Goal: Check status

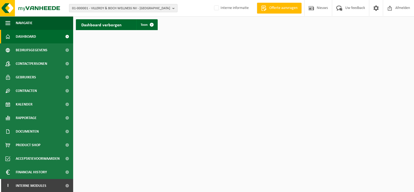
click at [113, 10] on span "01-000001 - VILLEROY & BOCH WELLNESS NV - [GEOGRAPHIC_DATA]" at bounding box center [121, 8] width 98 height 8
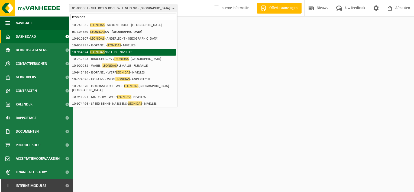
type input "leonidas"
click at [123, 52] on li "10-964624 - LEONIDAS NIVELLES - NIVELLES" at bounding box center [123, 52] width 106 height 7
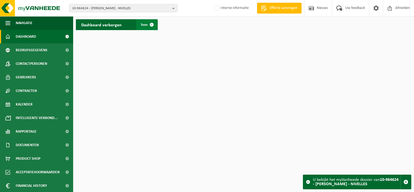
click at [149, 24] on span at bounding box center [151, 24] width 11 height 11
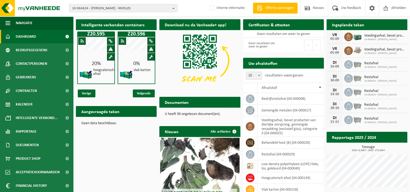
click at [110, 8] on span "10-964624 - [PERSON_NAME] - NIVELLES" at bounding box center [121, 8] width 98 height 8
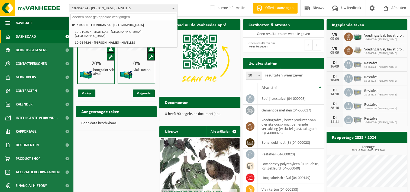
click at [113, 163] on div "Intelligente verbonden containers Z20.595 20% hoogcalorisch afval Z20.596 0% vl…" at bounding box center [241, 132] width 334 height 230
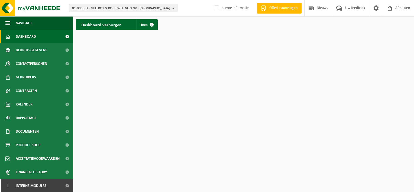
click at [91, 8] on span "01-000001 - VILLEROY & BOCH WELLNESS NV - [GEOGRAPHIC_DATA]" at bounding box center [121, 8] width 98 height 8
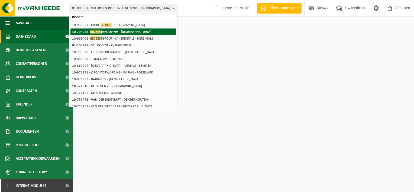
type input "biobest"
click at [125, 30] on strong "10-794958 - BIOBEST GROUP NV - WESTERLO" at bounding box center [111, 32] width 79 height 4
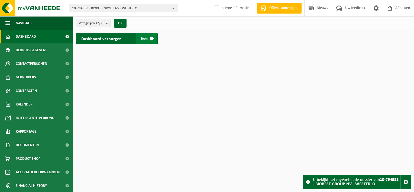
click at [151, 33] on span at bounding box center [151, 38] width 11 height 11
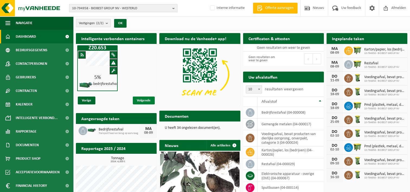
click at [147, 100] on span "Volgende" at bounding box center [144, 100] width 22 height 8
click at [146, 100] on span "Volgende" at bounding box center [144, 100] width 22 height 8
click at [92, 101] on span "Vorige" at bounding box center [87, 100] width 18 height 8
click at [154, 99] on span "Volgende" at bounding box center [144, 100] width 22 height 8
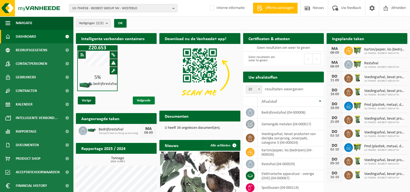
click at [153, 99] on span "Volgende" at bounding box center [144, 100] width 22 height 8
click at [82, 101] on span "Vorige" at bounding box center [87, 100] width 18 height 8
drag, startPoint x: 82, startPoint y: 101, endPoint x: 120, endPoint y: 96, distance: 38.2
click at [120, 96] on div "Vorige Volgende" at bounding box center [116, 100] width 81 height 16
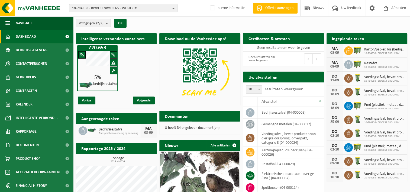
click at [133, 8] on span "10-794958 - BIOBEST GROUP NV - WESTERLO" at bounding box center [121, 8] width 98 height 8
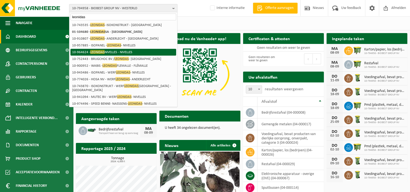
type input "leonidas"
click at [103, 51] on span "LEONIDAS" at bounding box center [97, 52] width 14 height 4
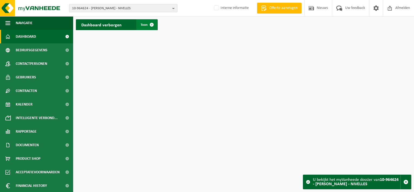
click at [150, 26] on span at bounding box center [151, 24] width 11 height 11
